Goal: Transaction & Acquisition: Purchase product/service

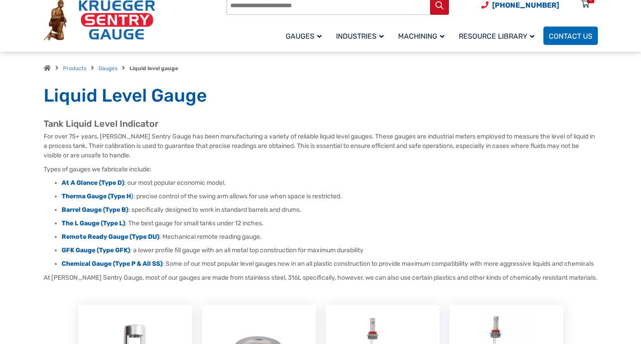
scroll to position [90, 0]
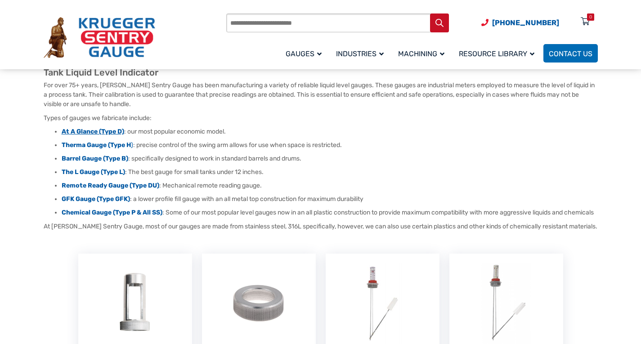
click at [107, 131] on strong "At A Glance (Type D)" at bounding box center [93, 132] width 63 height 8
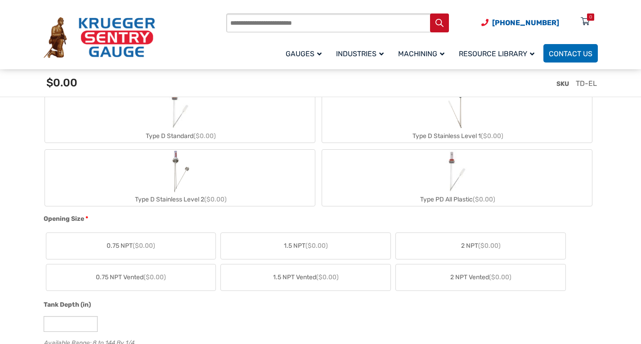
scroll to position [405, 0]
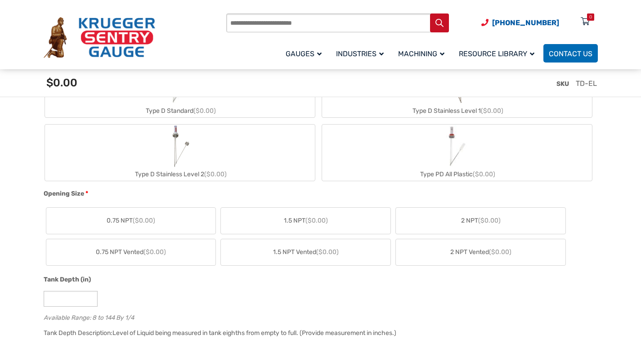
click at [449, 252] on label "2 NPT Vented ($0.00)" at bounding box center [481, 252] width 170 height 26
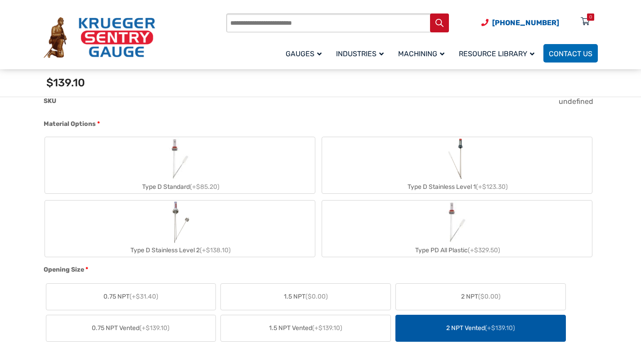
scroll to position [315, 0]
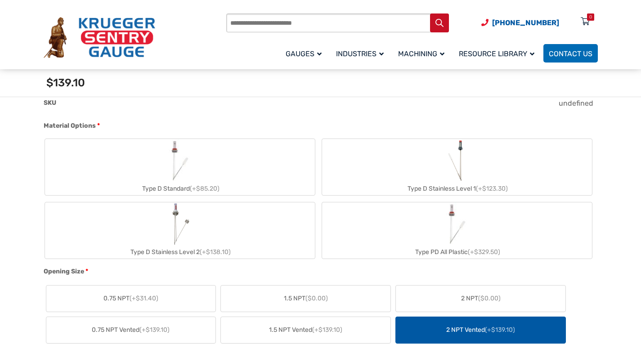
click at [223, 164] on label "Type D Standard (+$85.20)" at bounding box center [180, 167] width 270 height 56
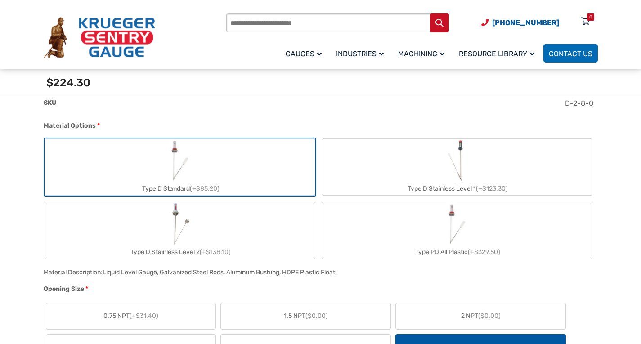
scroll to position [495, 0]
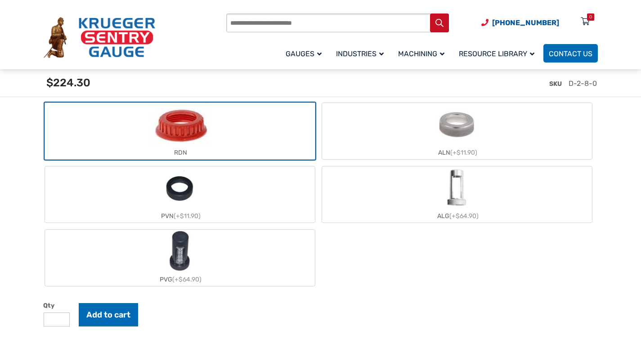
scroll to position [1079, 0]
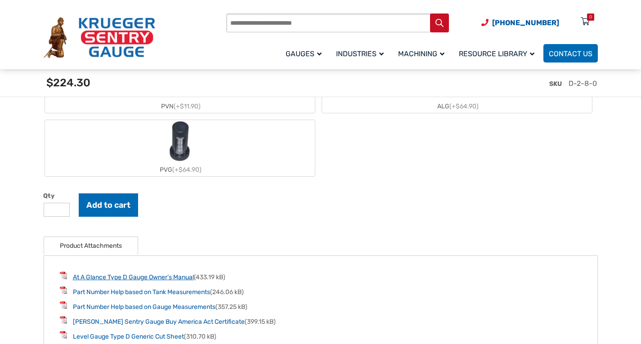
click at [182, 281] on link "At A Glance Type D Gauge Owner’s Manual" at bounding box center [133, 277] width 121 height 8
